Goal: Information Seeking & Learning: Learn about a topic

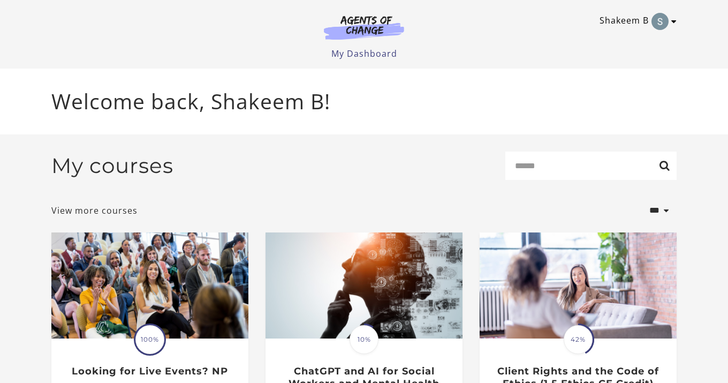
click at [672, 21] on icon "Toggle menu" at bounding box center [673, 21] width 5 height 9
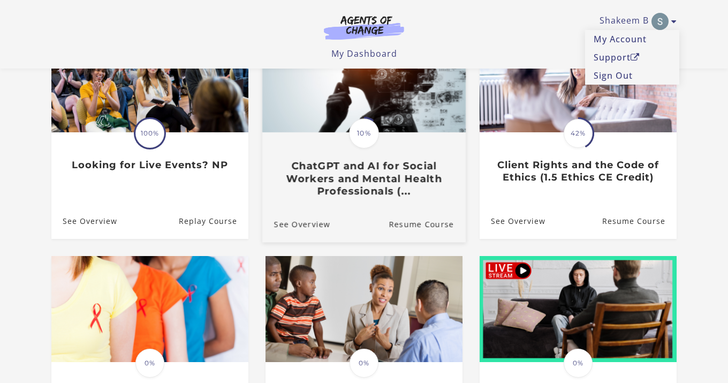
scroll to position [153, 0]
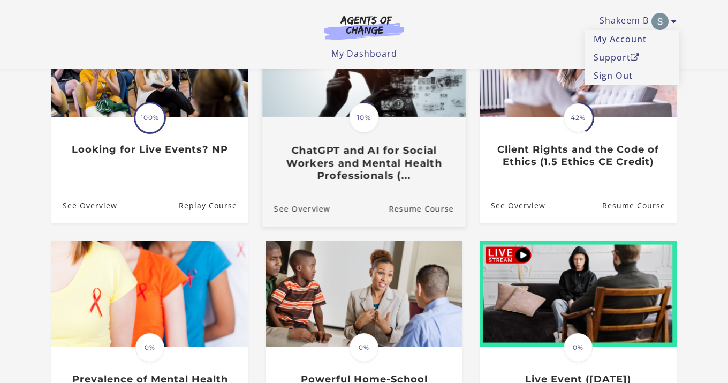
click at [420, 98] on img at bounding box center [363, 62] width 203 height 110
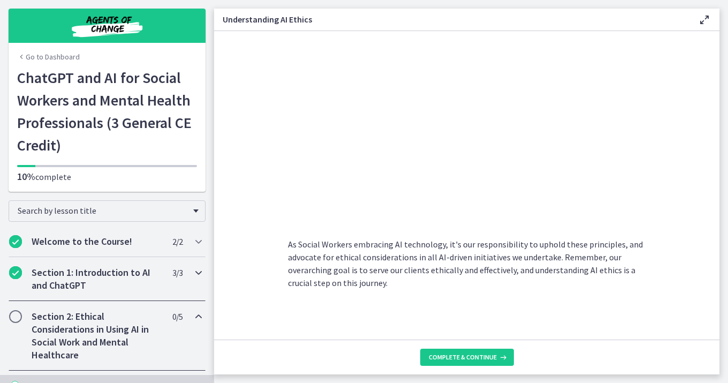
scroll to position [2, 0]
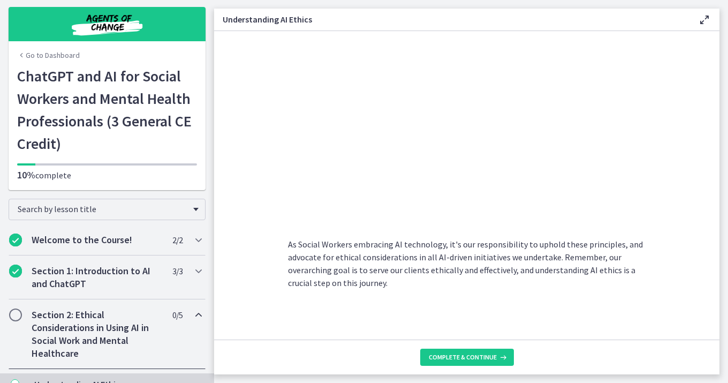
click at [65, 122] on h1 "ChatGPT and AI for Social Workers and Mental Health Professionals (3 General CE…" at bounding box center [107, 110] width 180 height 90
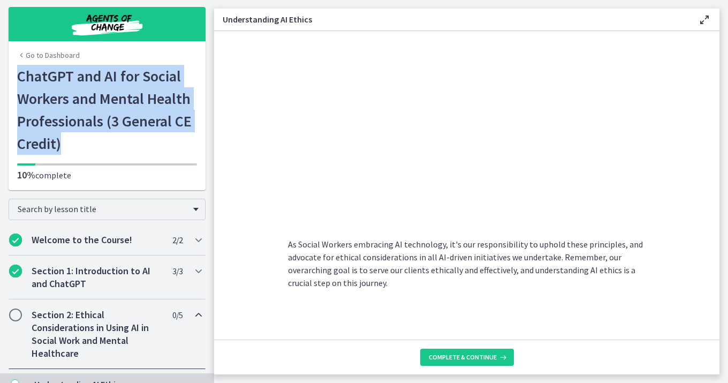
click at [65, 122] on h1 "ChatGPT and AI for Social Workers and Mental Health Professionals (3 General CE…" at bounding box center [107, 110] width 180 height 90
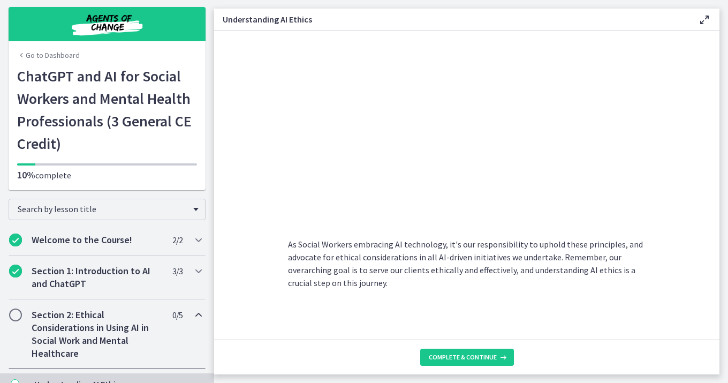
click at [65, 122] on h1 "ChatGPT and AI for Social Workers and Mental Health Professionals (3 General CE…" at bounding box center [107, 110] width 180 height 90
drag, startPoint x: 65, startPoint y: 122, endPoint x: 58, endPoint y: 118, distance: 8.4
click at [58, 118] on h1 "ChatGPT and AI for Social Workers and Mental Health Professionals (3 General CE…" at bounding box center [107, 110] width 180 height 90
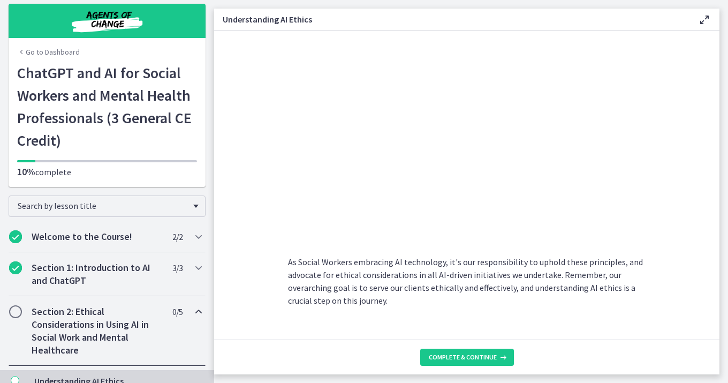
scroll to position [535, 0]
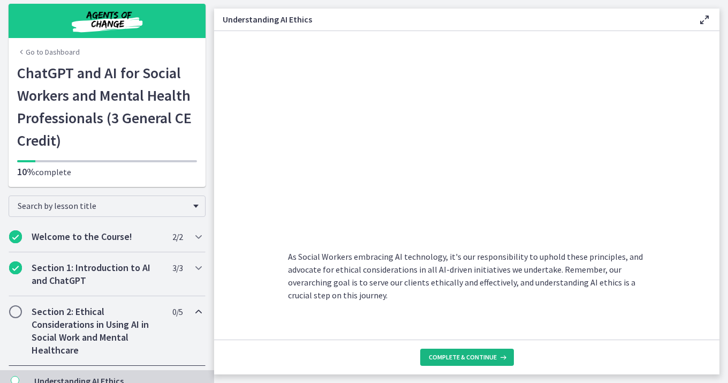
click at [474, 356] on span "Complete & continue" at bounding box center [463, 357] width 68 height 9
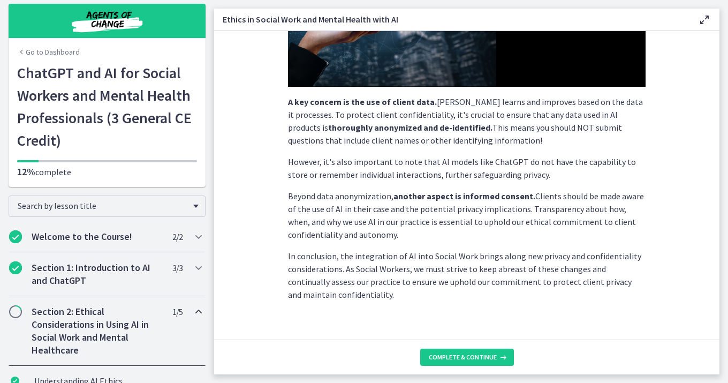
scroll to position [283, 0]
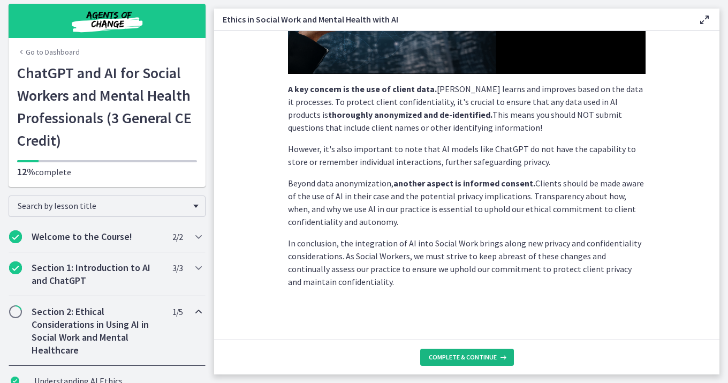
click at [459, 357] on span "Complete & continue" at bounding box center [463, 357] width 68 height 9
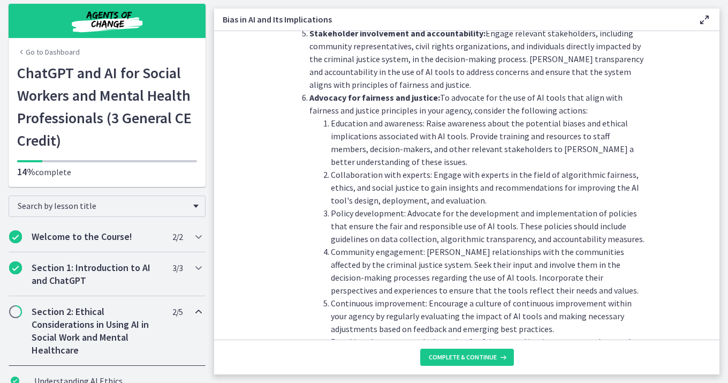
scroll to position [1153, 0]
